Goal: Check status: Check status

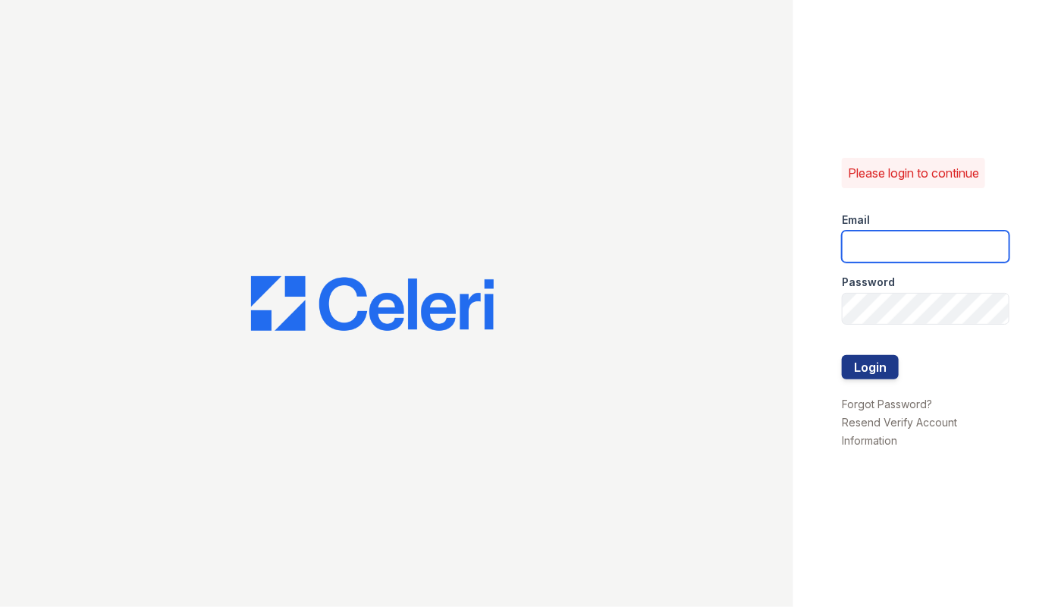
click at [897, 242] on input "email" at bounding box center [926, 247] width 168 height 32
type input "arrivehollywood@trinity-pm.com"
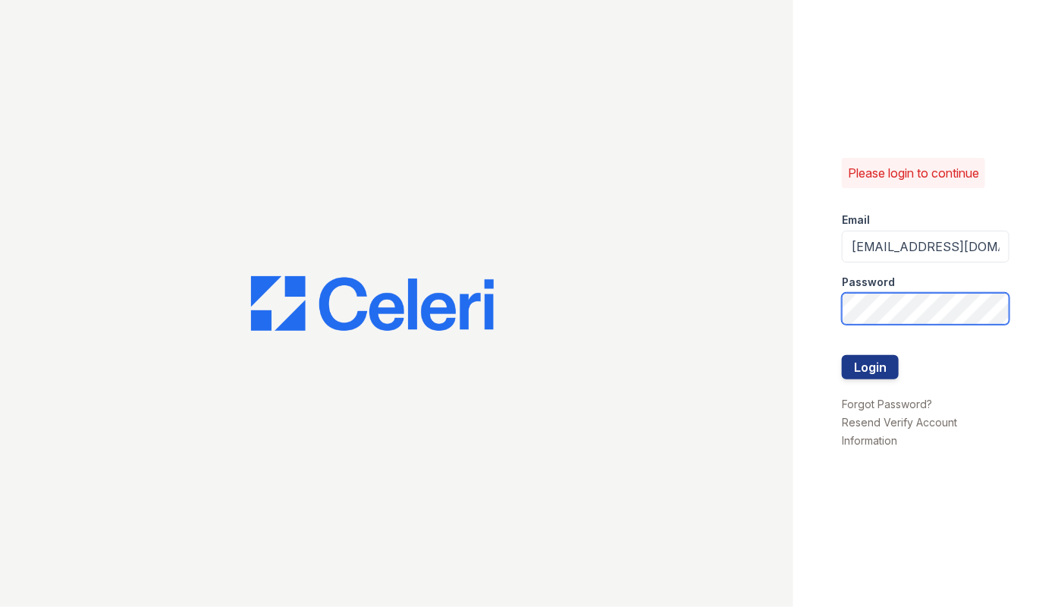
click at [842, 355] on button "Login" at bounding box center [870, 367] width 57 height 24
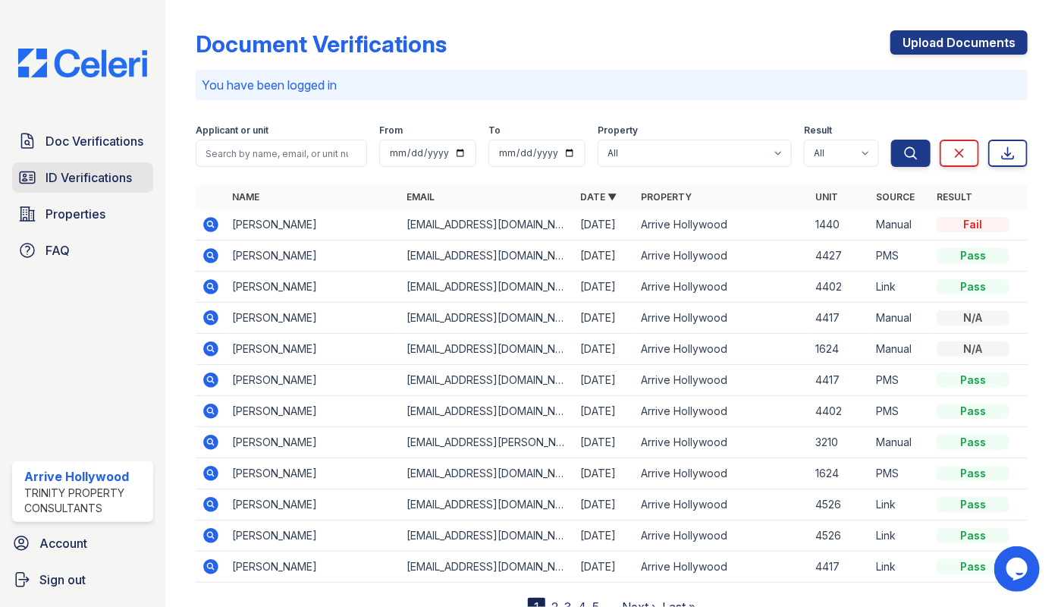
click at [54, 177] on span "ID Verifications" at bounding box center [89, 177] width 86 height 18
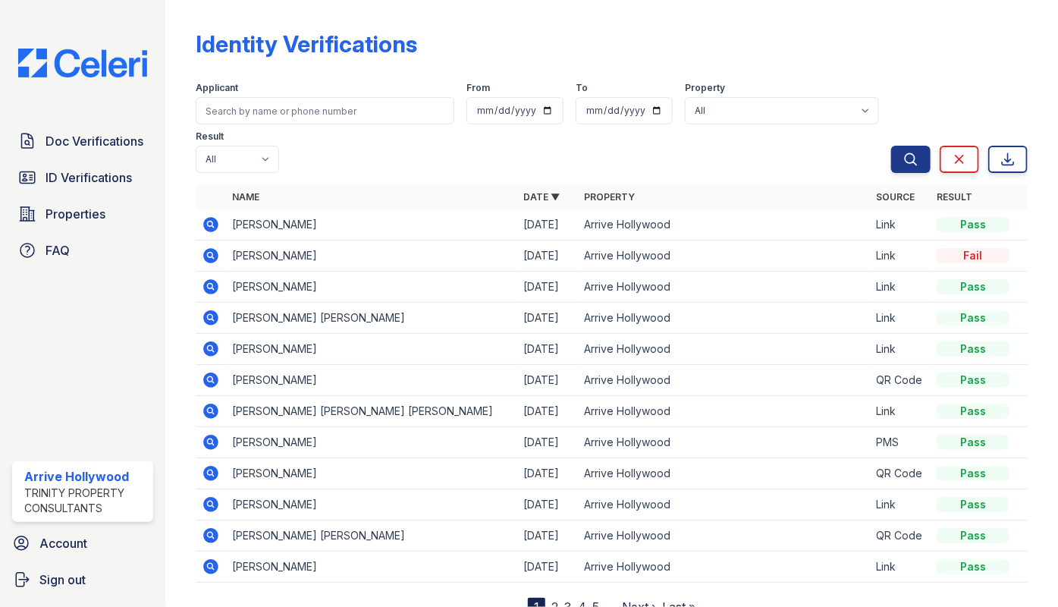
click at [209, 222] on icon at bounding box center [211, 224] width 4 height 4
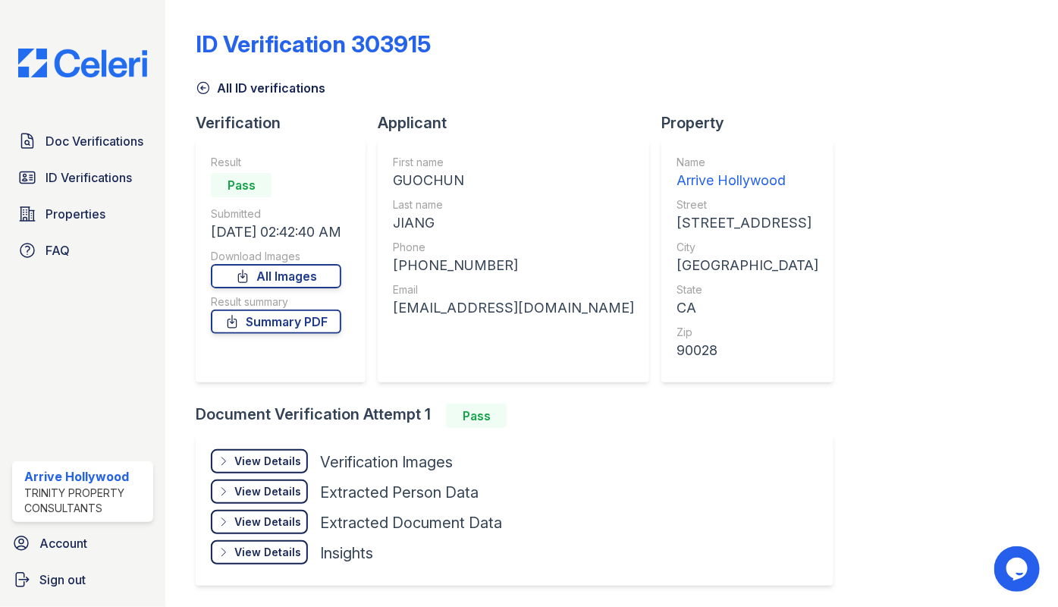
scroll to position [50, 0]
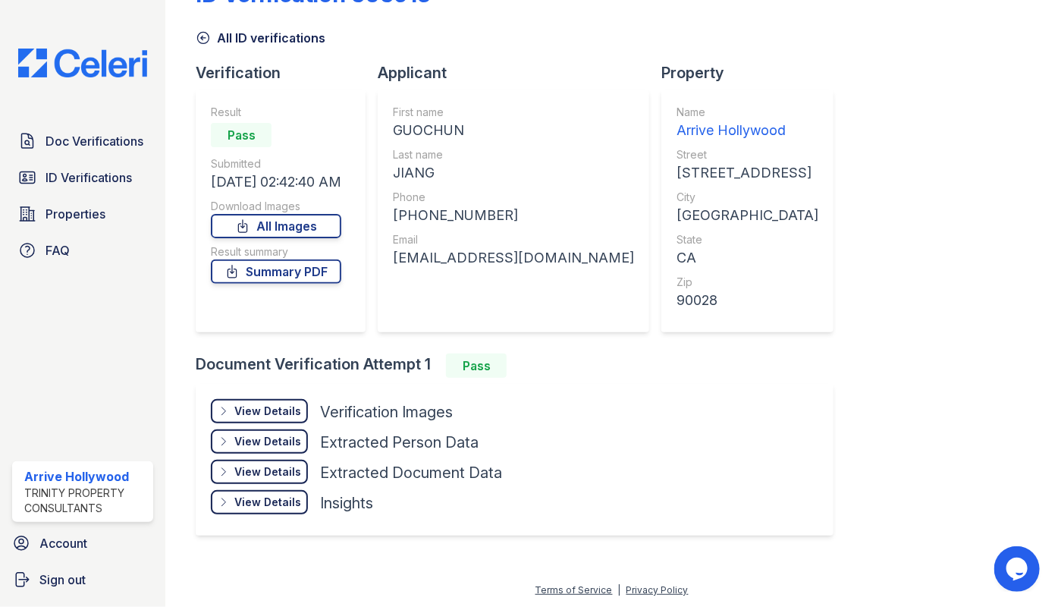
click at [247, 407] on div "View Details" at bounding box center [267, 411] width 67 height 15
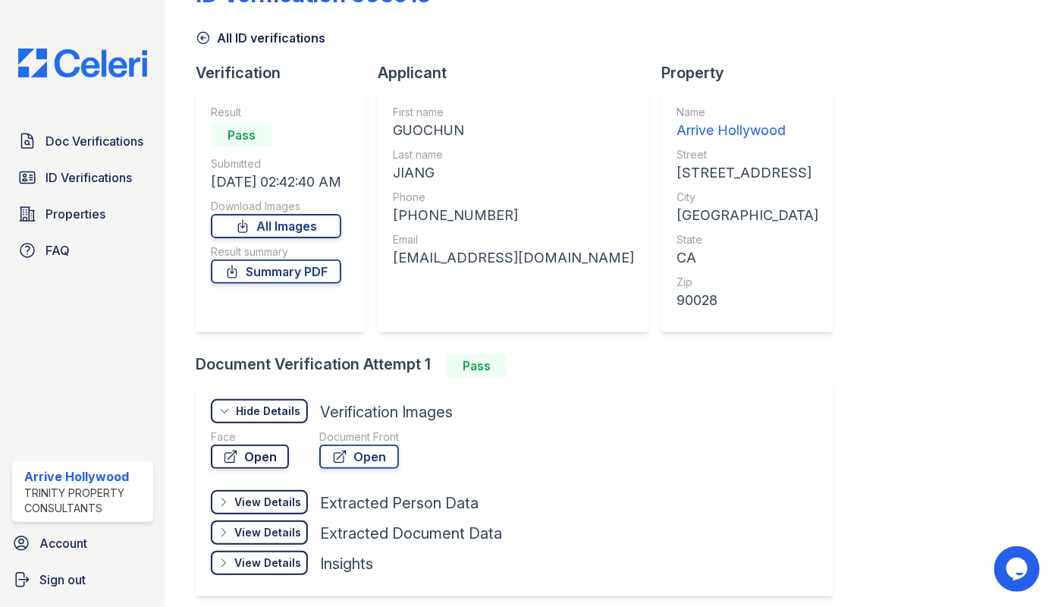
click at [272, 456] on link "Open" at bounding box center [250, 457] width 78 height 24
click at [52, 170] on span "ID Verifications" at bounding box center [89, 177] width 86 height 18
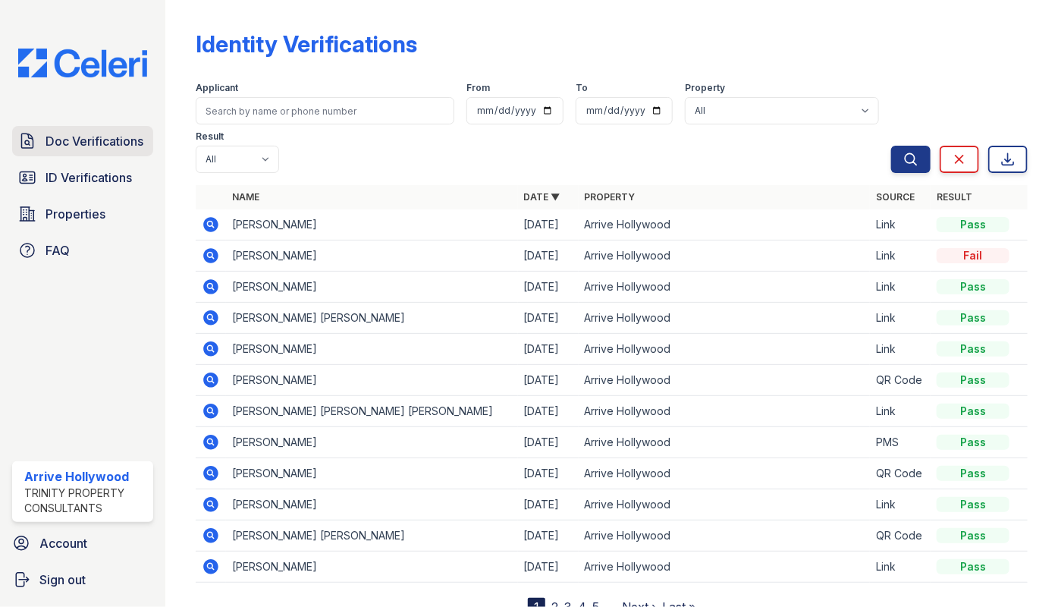
click at [95, 144] on span "Doc Verifications" at bounding box center [95, 141] width 98 height 18
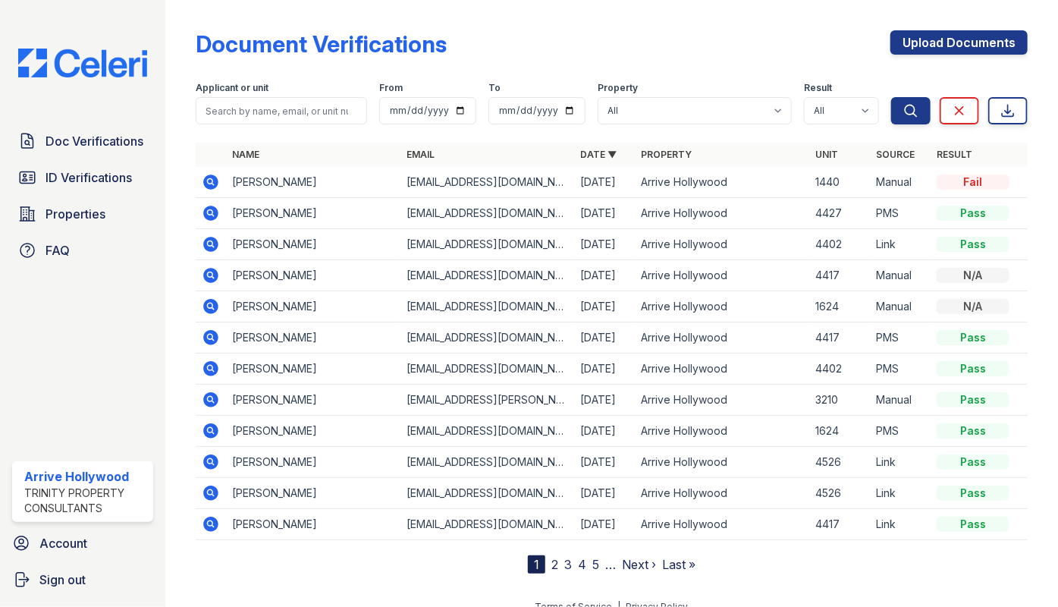
click at [95, 144] on span "Doc Verifications" at bounding box center [95, 141] width 98 height 18
click at [73, 179] on span "ID Verifications" at bounding box center [89, 177] width 86 height 18
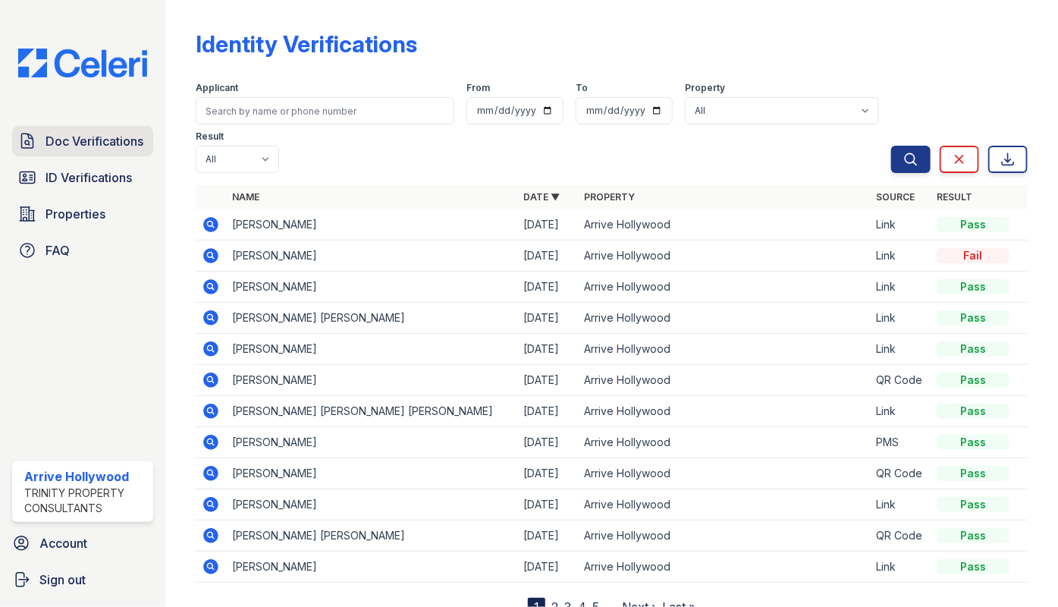
click at [74, 149] on span "Doc Verifications" at bounding box center [95, 141] width 98 height 18
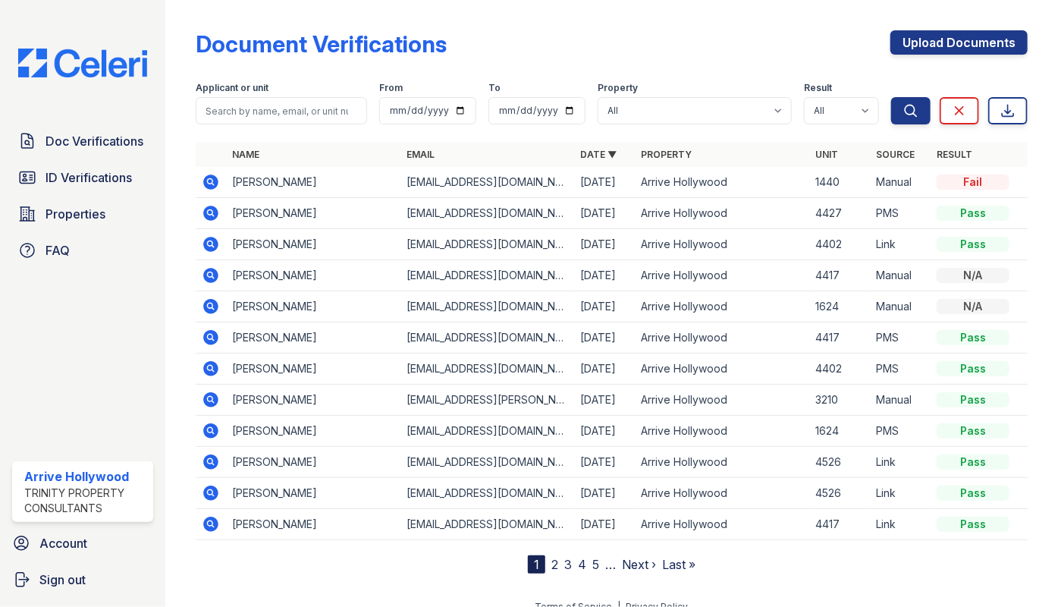
click at [209, 178] on icon at bounding box center [211, 182] width 18 height 18
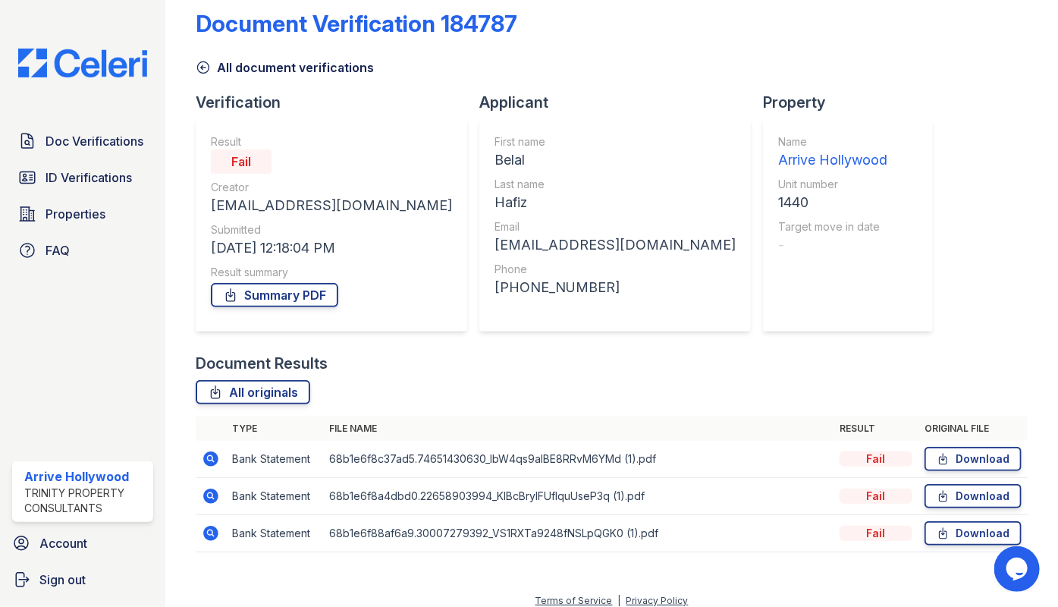
scroll to position [32, 0]
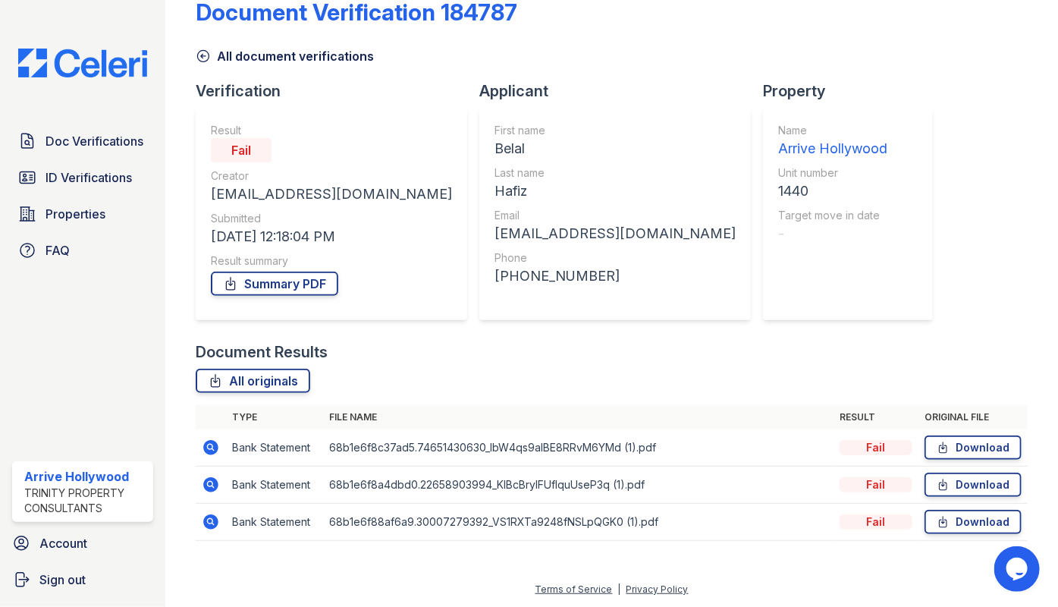
click at [215, 448] on icon at bounding box center [211, 447] width 15 height 15
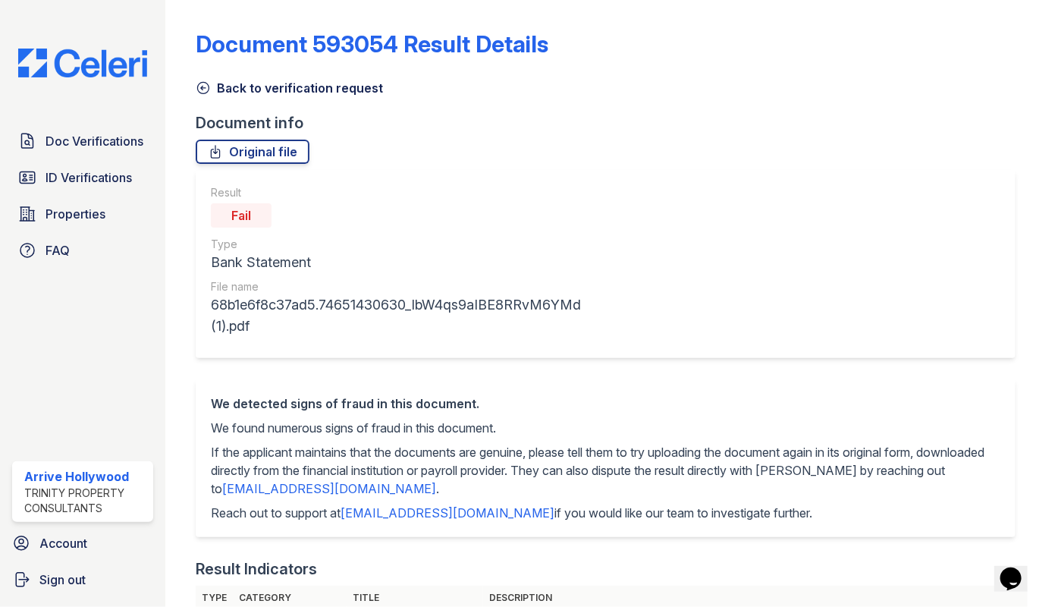
click at [207, 91] on icon at bounding box center [203, 88] width 11 height 11
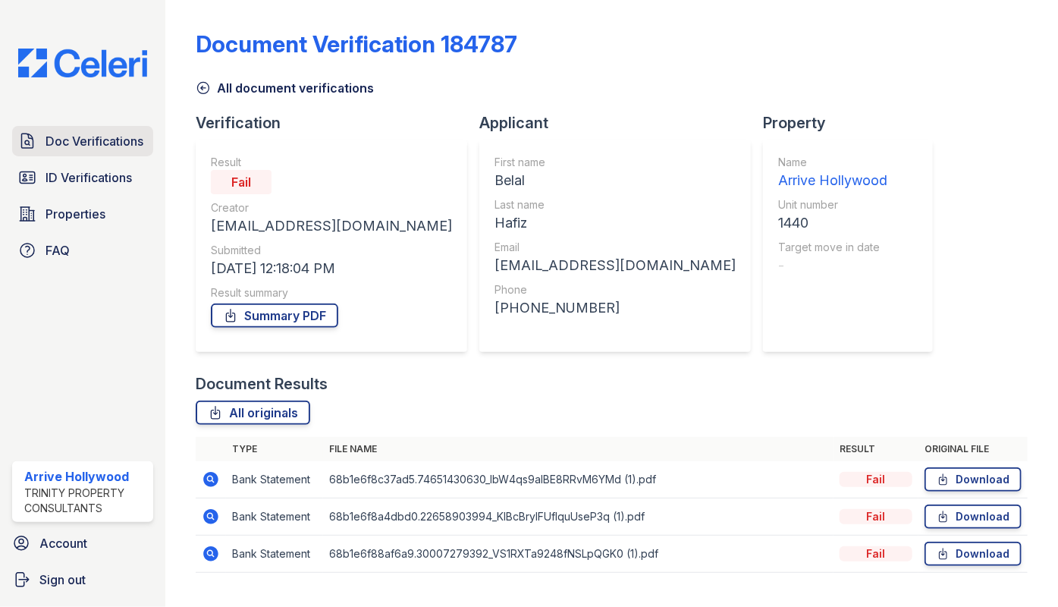
click at [121, 150] on link "Doc Verifications" at bounding box center [82, 141] width 141 height 30
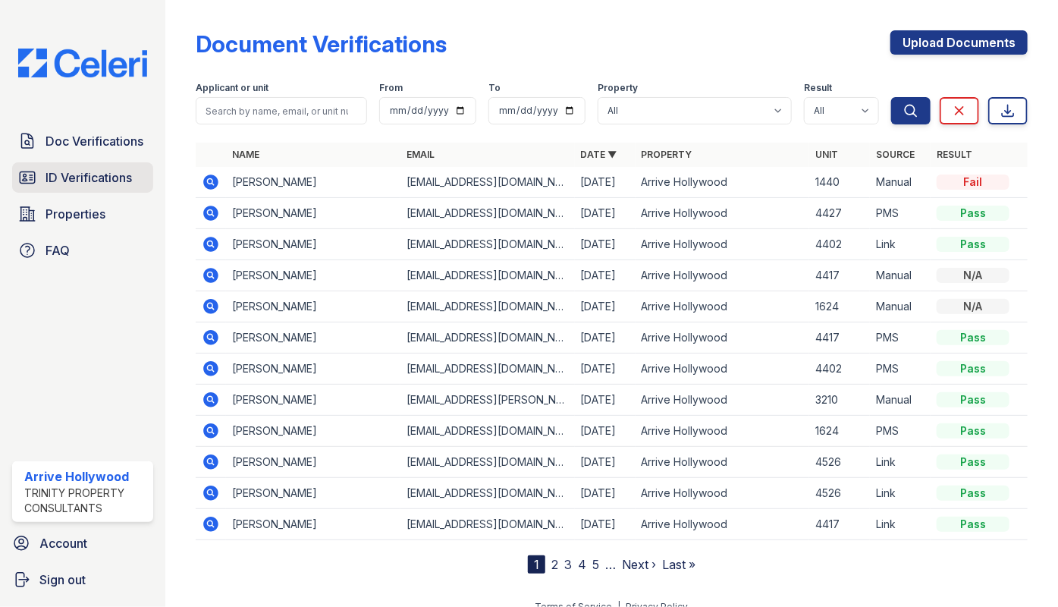
click at [93, 181] on span "ID Verifications" at bounding box center [89, 177] width 86 height 18
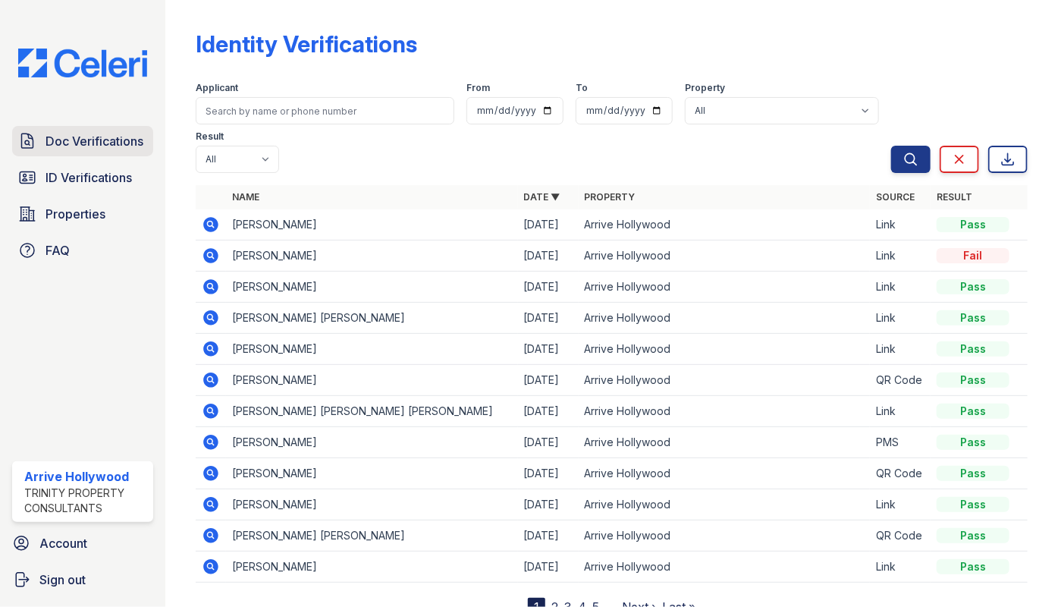
click at [86, 137] on span "Doc Verifications" at bounding box center [95, 141] width 98 height 18
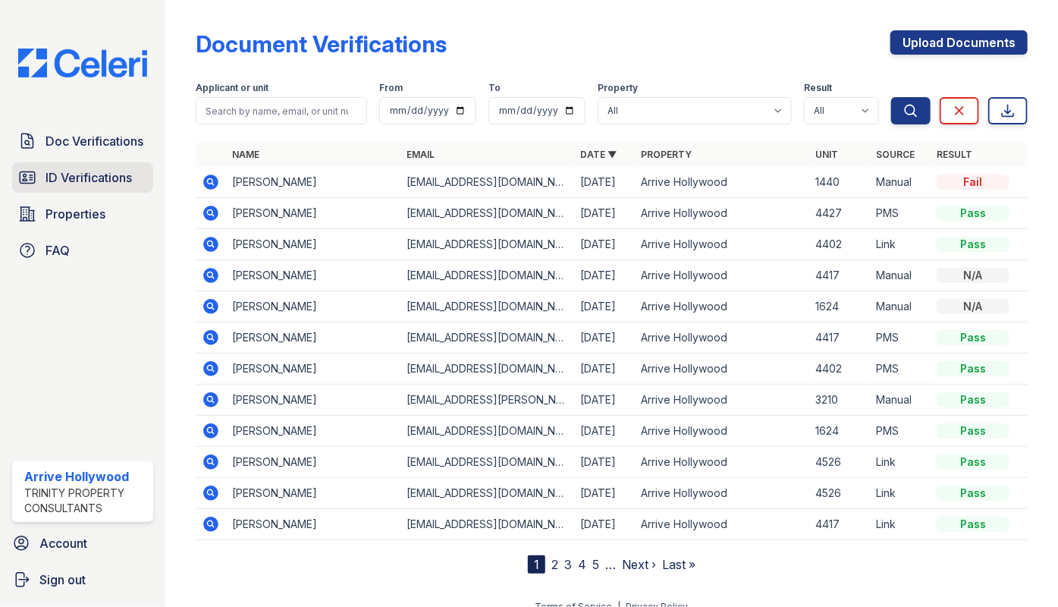
click at [70, 175] on span "ID Verifications" at bounding box center [89, 177] width 86 height 18
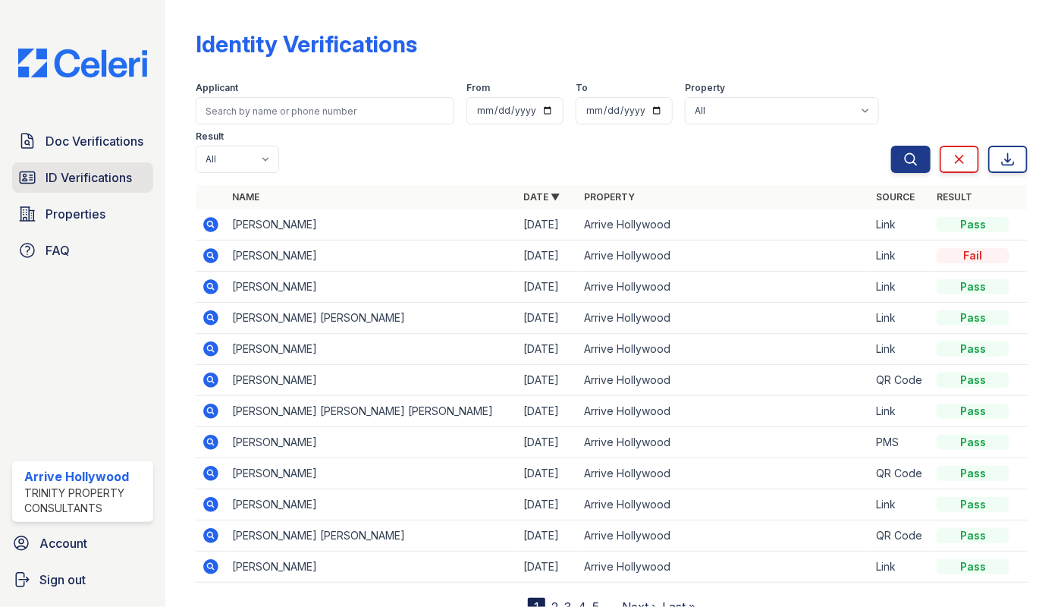
click at [76, 179] on span "ID Verifications" at bounding box center [89, 177] width 86 height 18
click at [79, 186] on span "ID Verifications" at bounding box center [89, 177] width 86 height 18
click at [103, 166] on link "ID Verifications" at bounding box center [82, 177] width 141 height 30
click at [106, 178] on span "ID Verifications" at bounding box center [89, 177] width 86 height 18
click at [95, 197] on div "Doc Verifications ID Verifications Properties FAQ" at bounding box center [82, 196] width 153 height 140
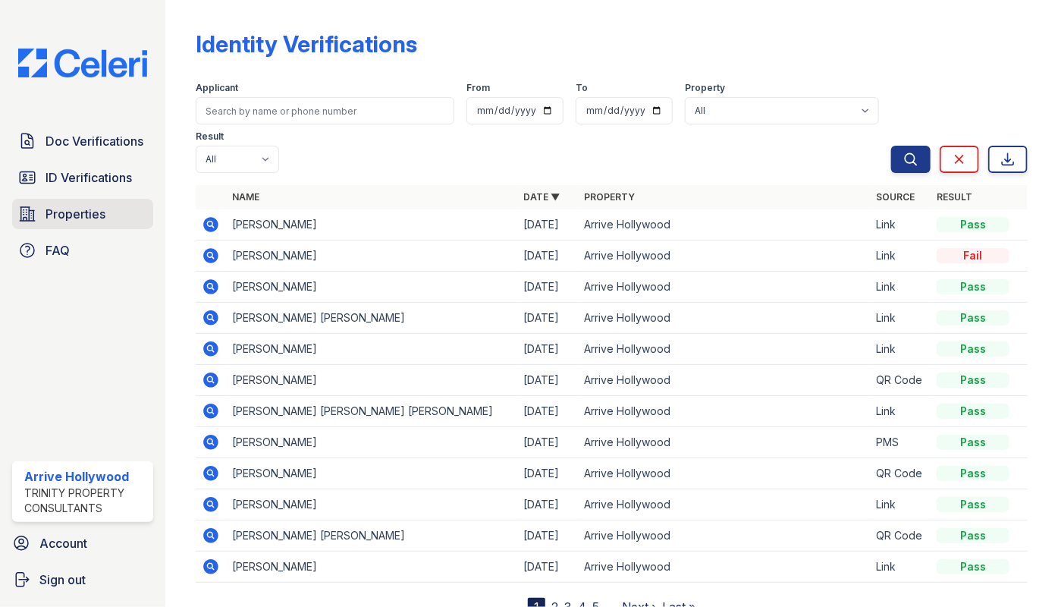
click at [84, 203] on link "Properties" at bounding box center [82, 214] width 141 height 30
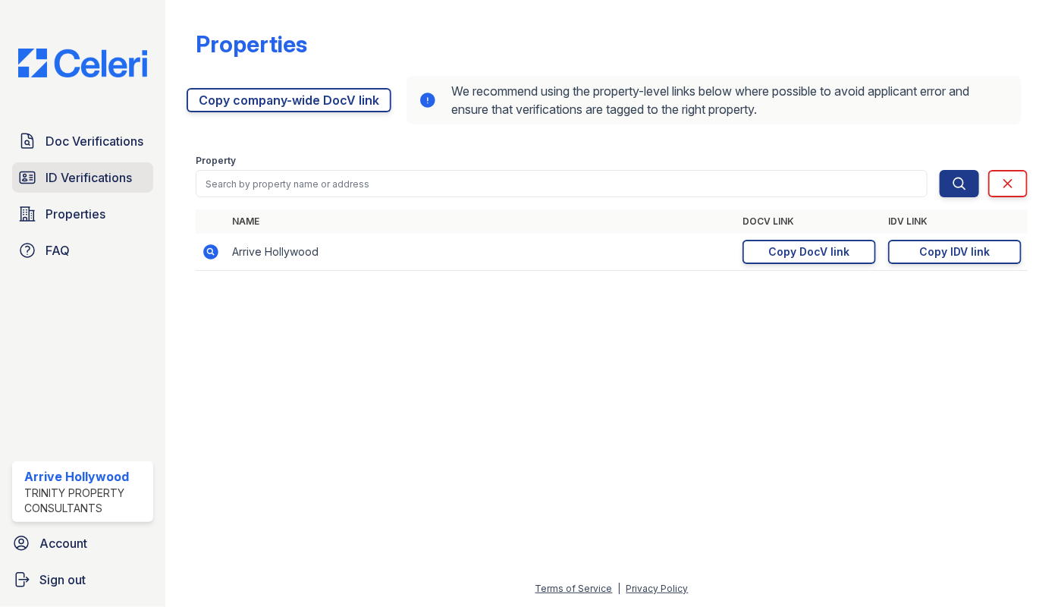
click at [93, 181] on span "ID Verifications" at bounding box center [89, 177] width 86 height 18
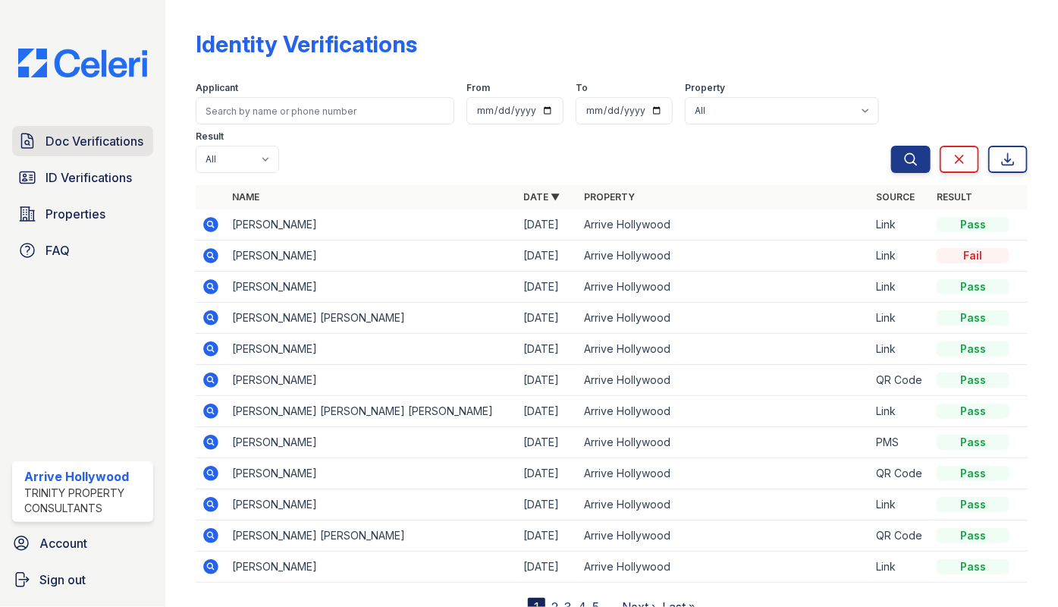
click at [97, 145] on span "Doc Verifications" at bounding box center [95, 141] width 98 height 18
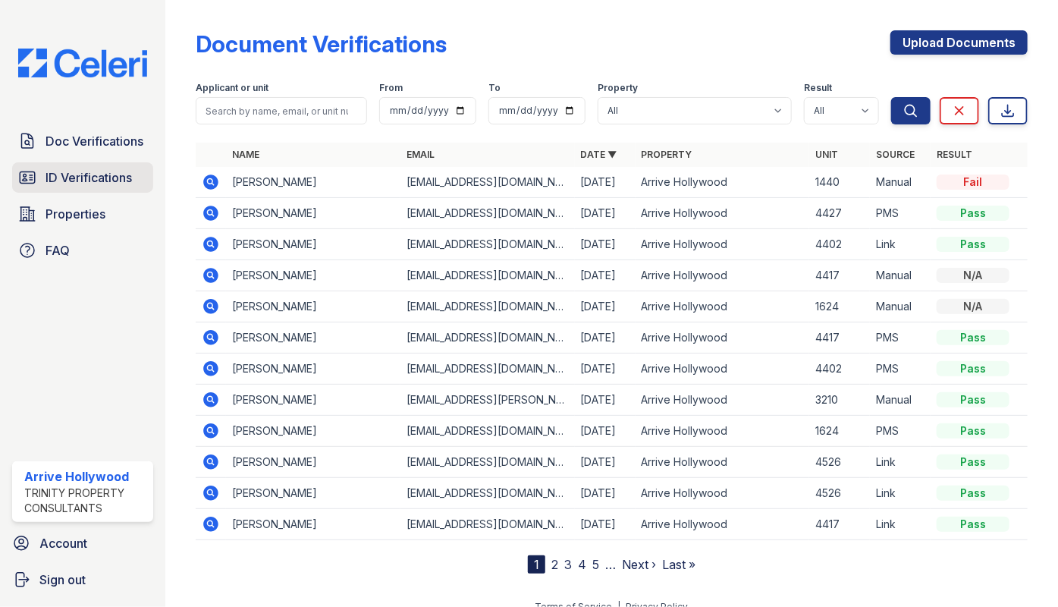
click at [80, 171] on span "ID Verifications" at bounding box center [89, 177] width 86 height 18
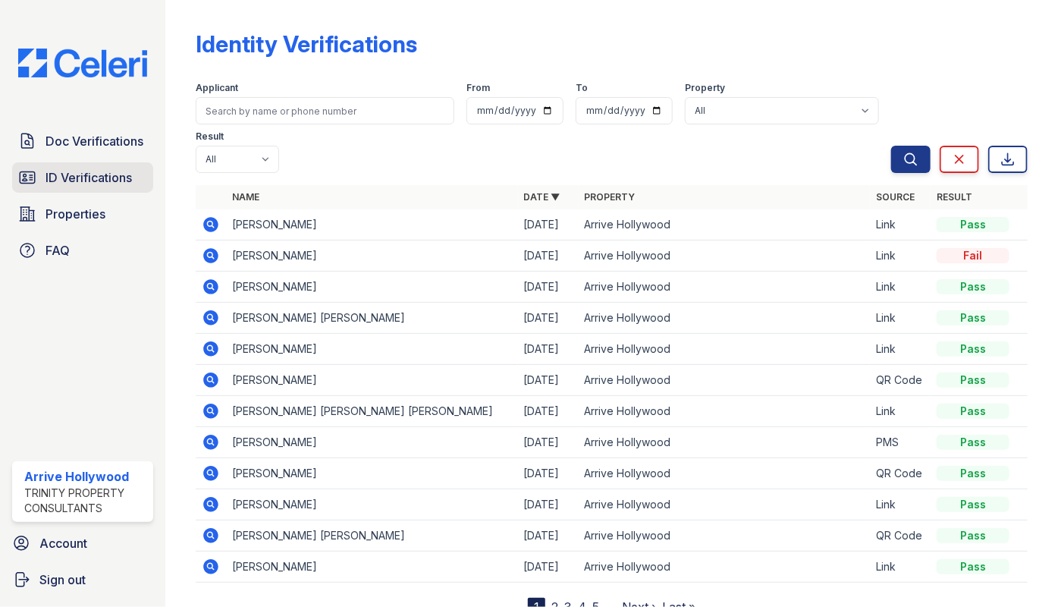
click at [78, 174] on span "ID Verifications" at bounding box center [89, 177] width 86 height 18
click at [76, 176] on span "ID Verifications" at bounding box center [89, 177] width 86 height 18
click at [77, 182] on span "ID Verifications" at bounding box center [89, 177] width 86 height 18
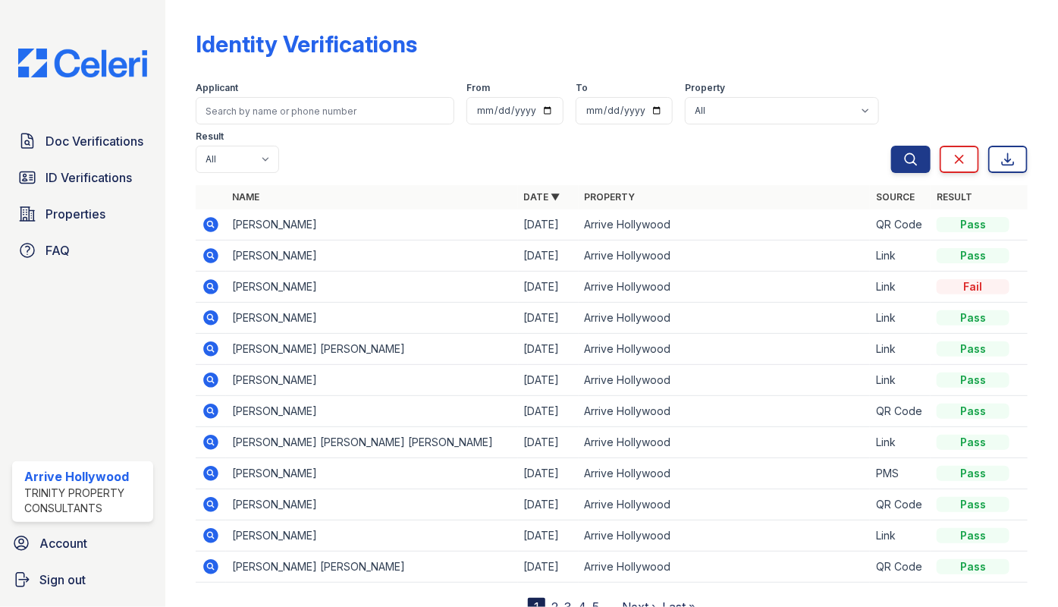
click at [495, 54] on div "Identity Verifications" at bounding box center [612, 49] width 832 height 39
click at [211, 222] on icon at bounding box center [211, 224] width 4 height 4
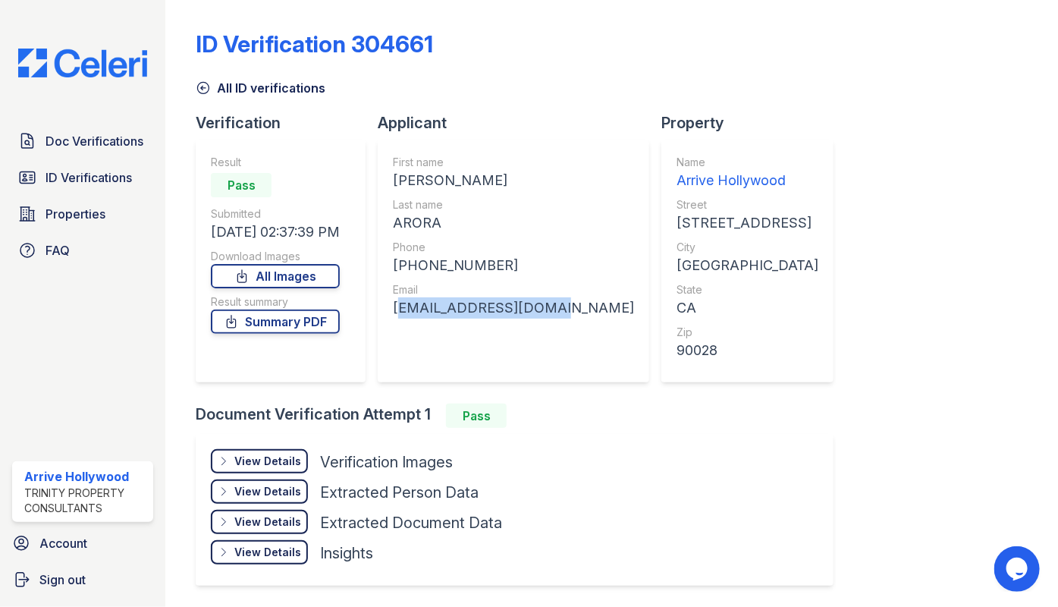
drag, startPoint x: 439, startPoint y: 311, endPoint x: 567, endPoint y: 314, distance: 128.3
click at [554, 314] on div "First name AKSHIT Last name ARORA Phone +18186749923 Email aroraakshit29@gmail.…" at bounding box center [514, 261] width 272 height 243
click at [567, 313] on div "First name AKSHIT Last name ARORA Phone +18186749923 Email aroraakshit29@gmail.…" at bounding box center [514, 261] width 272 height 243
click at [61, 174] on span "ID Verifications" at bounding box center [89, 177] width 86 height 18
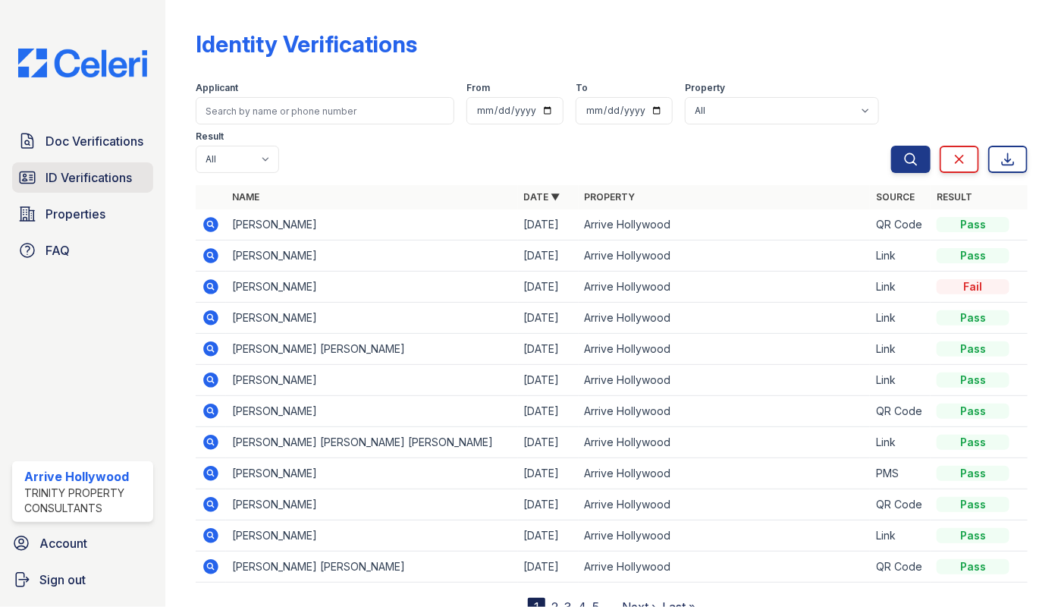
click at [90, 173] on span "ID Verifications" at bounding box center [89, 177] width 86 height 18
click at [212, 371] on icon at bounding box center [211, 380] width 18 height 18
